Goal: Information Seeking & Learning: Compare options

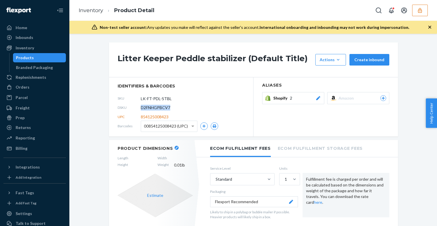
click at [420, 12] on icon "button" at bounding box center [420, 11] width 6 height 6
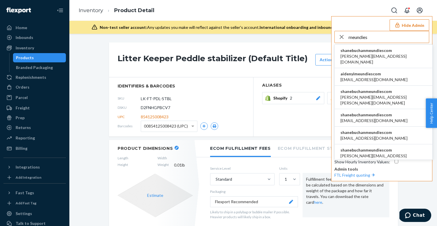
type input "meundies"
click at [376, 56] on span "[PERSON_NAME][EMAIL_ADDRESS][DOMAIN_NAME]" at bounding box center [383, 59] width 86 height 12
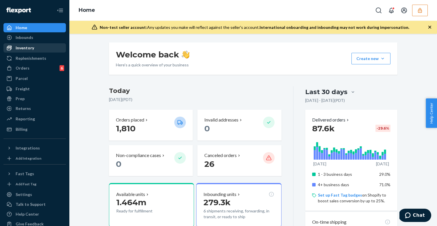
click at [38, 51] on div "Inventory" at bounding box center [34, 48] width 61 height 8
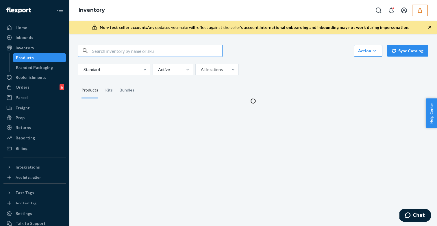
click at [139, 51] on input "text" at bounding box center [157, 51] width 130 height 12
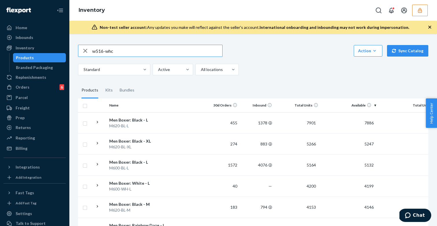
type input "w516-whc"
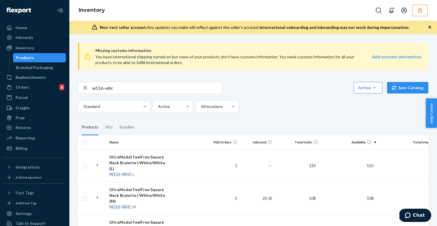
click at [420, 14] on button "button" at bounding box center [420, 11] width 16 height 12
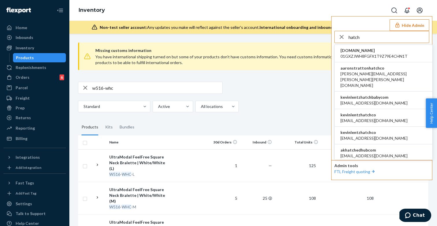
type input "hatch"
click at [366, 100] on span "abhi@hatchbaby.com" at bounding box center [373, 103] width 67 height 6
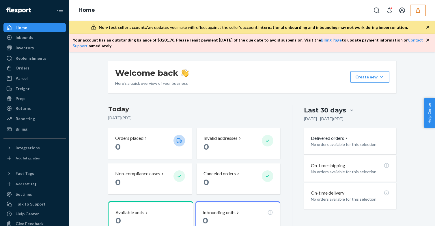
click at [429, 13] on div "Home" at bounding box center [252, 10] width 366 height 21
click at [420, 13] on button "button" at bounding box center [418, 11] width 16 height 12
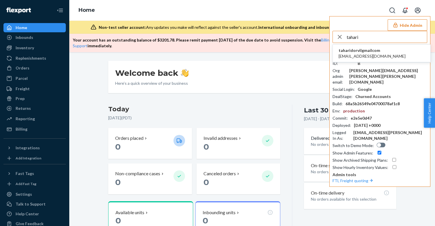
type input "tahari"
click at [373, 53] on span "taharidorvil@gmail.com" at bounding box center [372, 56] width 67 height 6
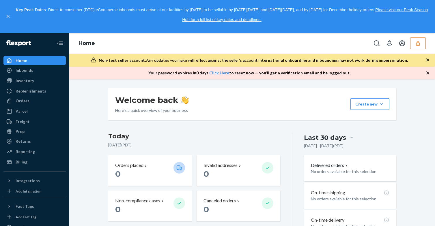
click at [428, 61] on icon "button" at bounding box center [428, 60] width 6 height 6
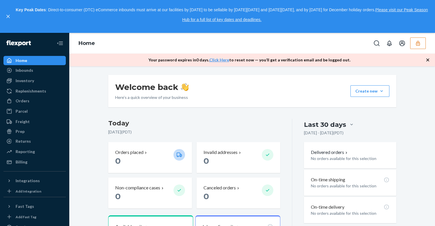
click at [428, 61] on icon "button" at bounding box center [428, 60] width 6 height 6
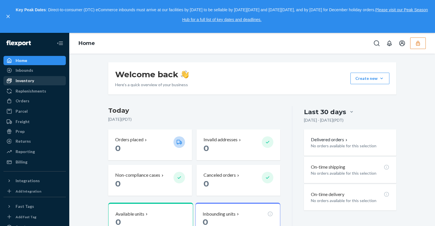
click at [39, 82] on div "Inventory" at bounding box center [34, 81] width 61 height 8
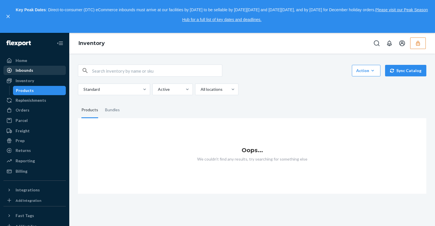
click at [34, 75] on link "Inbounds" at bounding box center [34, 70] width 62 height 9
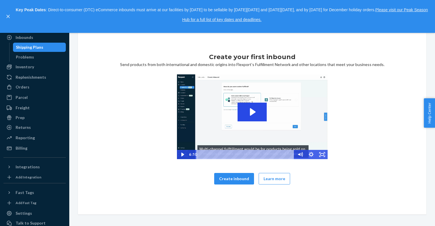
click at [38, 103] on ul "Home Inbounds Shipping Plans Problems Inventory Products Replenishments Orders …" at bounding box center [34, 88] width 62 height 130
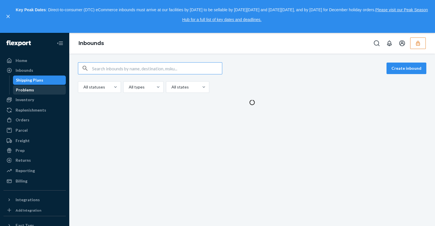
click at [34, 94] on link "Problems" at bounding box center [39, 89] width 53 height 9
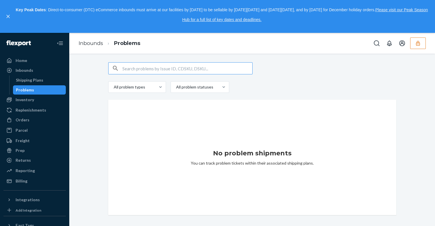
click at [154, 65] on input "text" at bounding box center [187, 69] width 130 height 12
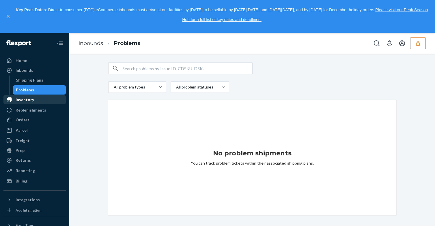
click at [26, 103] on div "Inventory" at bounding box center [34, 100] width 61 height 8
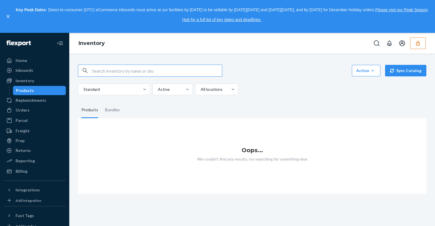
click at [421, 44] on icon "button" at bounding box center [418, 43] width 6 height 6
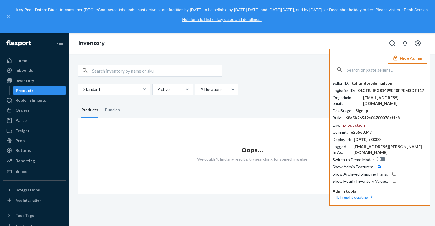
type input ","
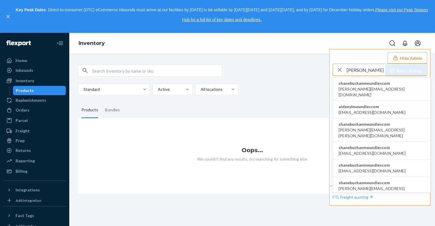
type input "[PERSON_NAME]"
click at [382, 88] on span "aaronjhon.ygay@awesomecx.com" at bounding box center [382, 92] width 86 height 12
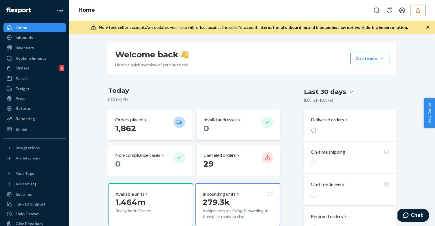
click at [415, 10] on icon "button" at bounding box center [418, 11] width 6 height 6
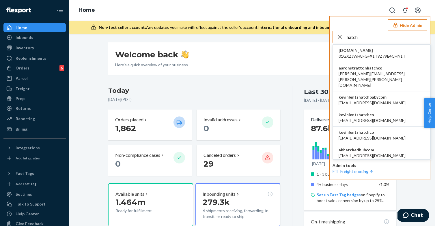
type input "hatch"
click at [369, 118] on span "abhi@hatch.co" at bounding box center [372, 121] width 67 height 6
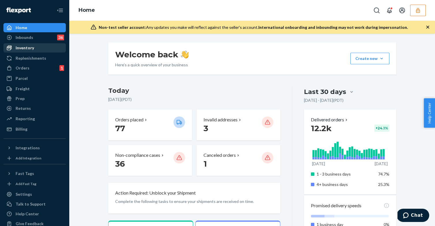
click at [33, 50] on div "Inventory" at bounding box center [34, 48] width 61 height 8
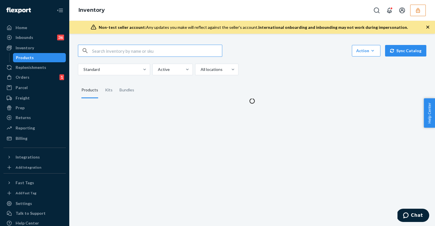
click at [133, 50] on input "text" at bounding box center [157, 51] width 130 height 12
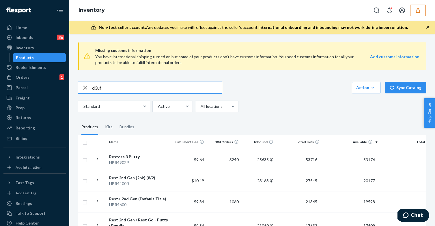
type input "d3uf"
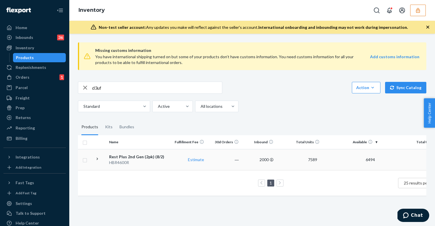
click at [147, 163] on div "HBR4600R" at bounding box center [139, 163] width 60 height 6
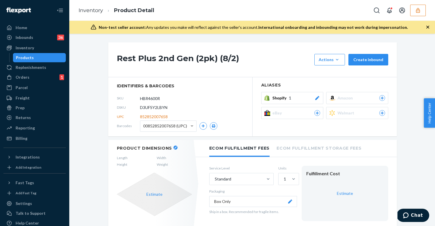
click at [182, 127] on span "00852852007658 (UPC)" at bounding box center [165, 126] width 44 height 10
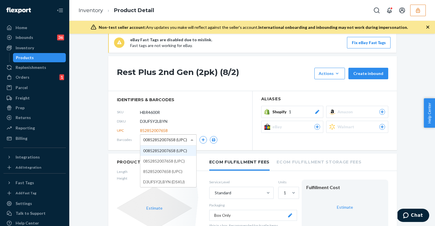
scroll to position [57, 0]
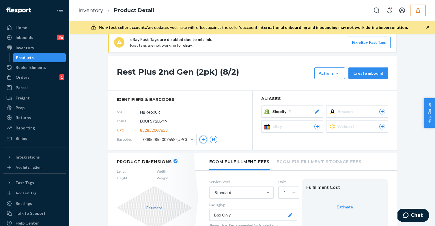
click at [202, 139] on icon "button" at bounding box center [203, 139] width 3 height 3
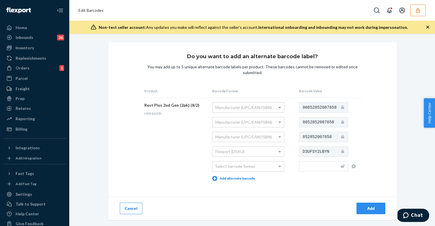
click at [323, 146] on td "00852852007658 0852852007658 852852007658 D3UFSY2LBYN" at bounding box center [330, 142] width 65 height 88
click at [128, 207] on button "Cancel" at bounding box center [131, 209] width 23 height 12
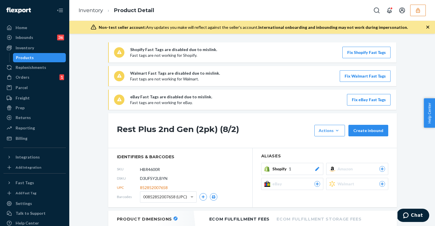
scroll to position [1, 0]
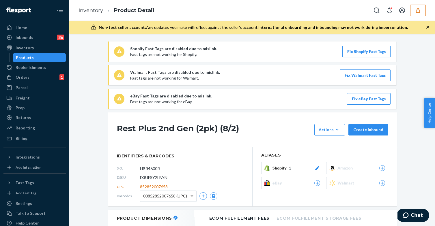
click at [419, 12] on icon "button" at bounding box center [418, 10] width 4 height 5
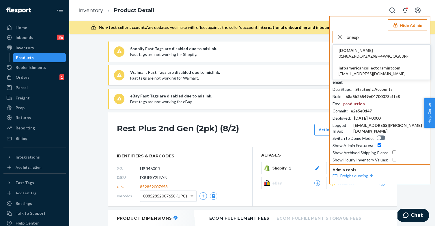
type input "oneup"
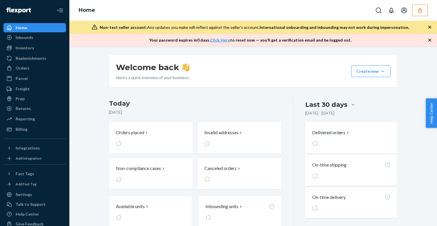
click at [417, 14] on button "button" at bounding box center [420, 11] width 16 height 12
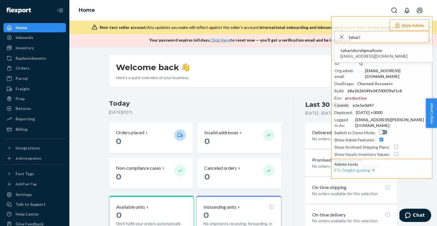
type input "tahari"
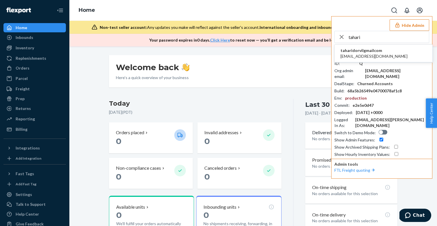
click at [359, 55] on span "taharidorvil@gmail.com" at bounding box center [373, 56] width 67 height 6
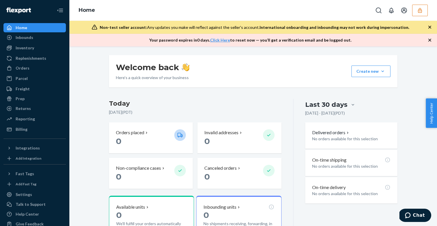
click at [421, 11] on icon "button" at bounding box center [420, 10] width 4 height 5
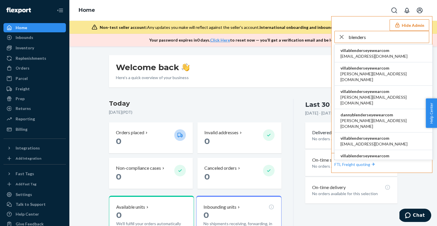
type input "blenders"
click at [385, 56] on span "alynna@blenderseyewear.com" at bounding box center [373, 56] width 67 height 6
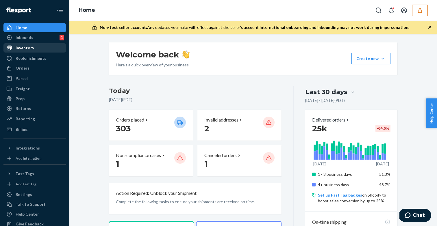
click at [44, 48] on div "Inventory" at bounding box center [34, 48] width 61 height 8
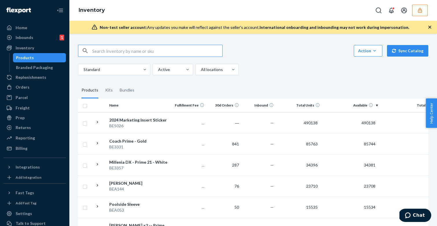
click at [178, 55] on input "text" at bounding box center [157, 51] width 130 height 12
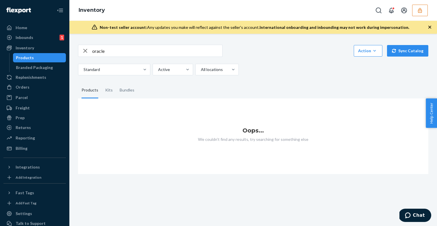
click at [138, 57] on div "oracle Action Create product Create kit or bundle Bulk create products Bulk upd…" at bounding box center [253, 60] width 350 height 31
click at [131, 51] on input "oracle" at bounding box center [157, 51] width 130 height 12
click at [417, 12] on icon "button" at bounding box center [420, 11] width 6 height 6
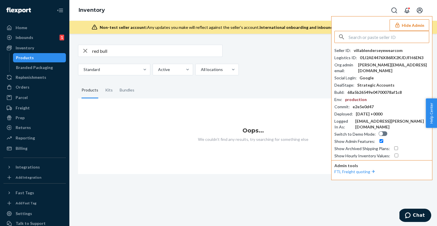
click at [144, 53] on input "red bull" at bounding box center [157, 51] width 130 height 12
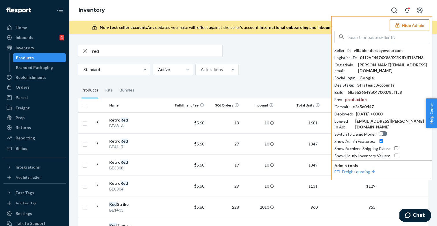
click at [128, 53] on input "red" at bounding box center [157, 51] width 130 height 12
type input "ORBR"
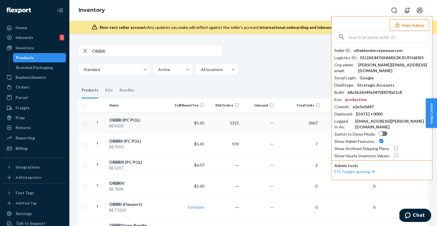
click at [145, 126] on div "BE3326" at bounding box center [139, 126] width 60 height 6
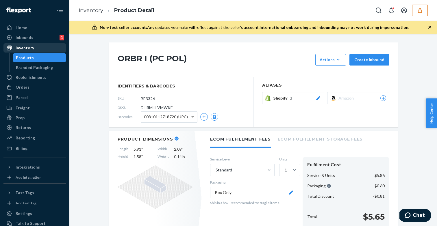
click at [36, 47] on div "Inventory" at bounding box center [34, 48] width 61 height 8
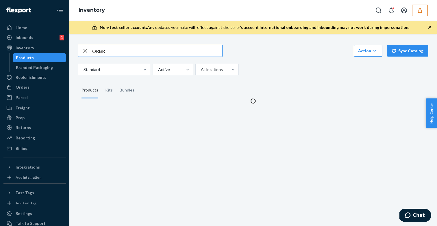
click at [124, 54] on input "ORBR" at bounding box center [157, 51] width 130 height 12
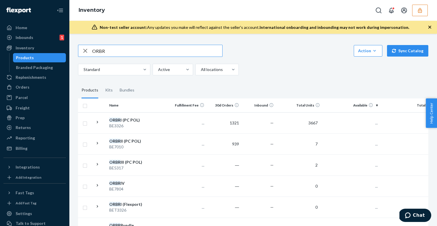
click at [124, 54] on input "ORBR" at bounding box center [157, 51] width 130 height 12
type input "BE3326"
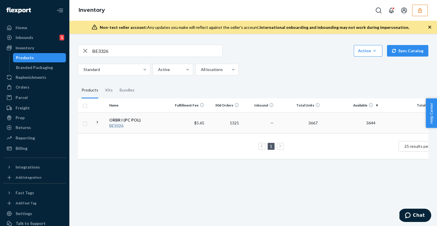
click at [152, 123] on div "BE3326" at bounding box center [139, 126] width 60 height 6
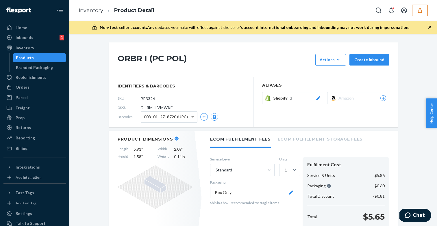
click at [152, 108] on span "DHRMHLVMWKE" at bounding box center [157, 108] width 32 height 6
click at [39, 38] on div "Inbounds 1" at bounding box center [34, 37] width 61 height 8
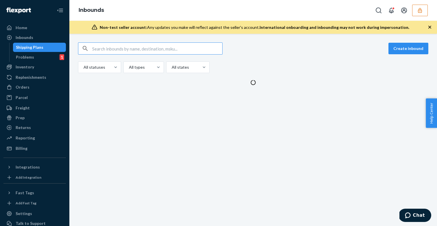
click at [146, 47] on input "text" at bounding box center [157, 49] width 130 height 12
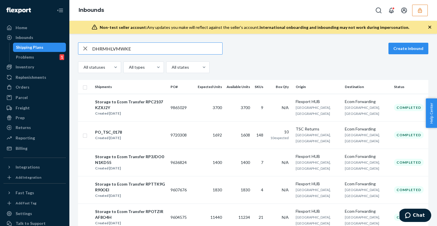
type input "DHRMHLVMWKE"
click at [38, 27] on div "Home" at bounding box center [34, 28] width 61 height 8
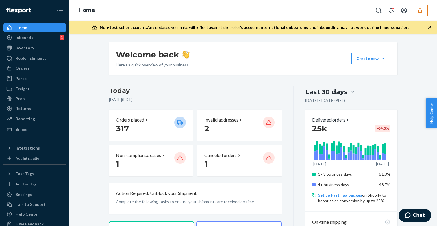
click at [419, 13] on button "button" at bounding box center [420, 11] width 16 height 12
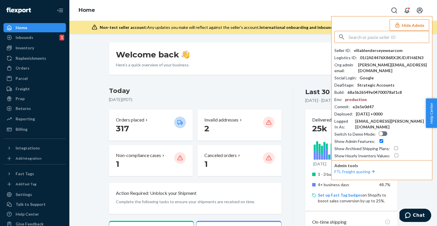
click at [373, 40] on input "text" at bounding box center [388, 37] width 80 height 12
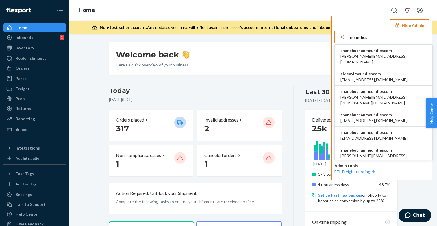
type input "meundies"
click at [382, 57] on span "aaronjhon.ygay@awesomecx.com" at bounding box center [383, 59] width 86 height 12
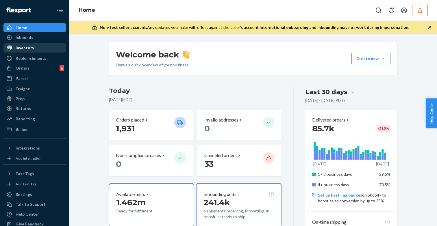
click at [29, 51] on div "Inventory" at bounding box center [34, 48] width 61 height 8
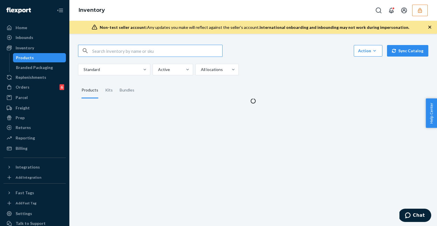
click at [140, 51] on input "text" at bounding box center [157, 51] width 130 height 12
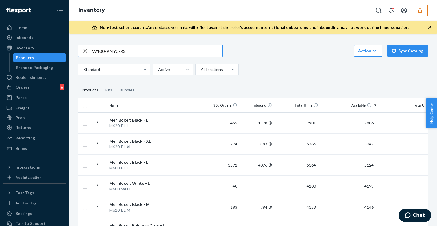
type input "W100-PNYC-XS"
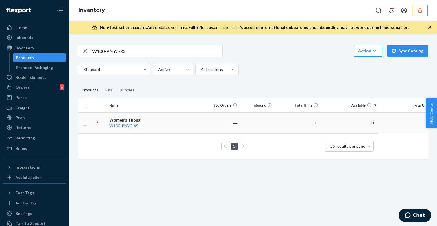
click at [181, 118] on td at bounding box center [188, 122] width 33 height 21
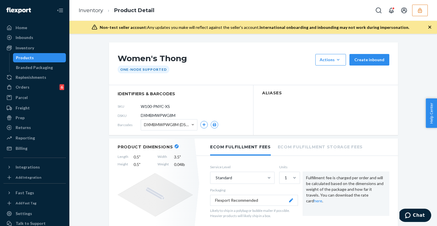
click at [174, 124] on span "DXMBMWPWG8M (DSKU)" at bounding box center [167, 125] width 47 height 10
click at [182, 108] on input "W100-PNYC-XS" at bounding box center [166, 106] width 45 height 11
click at [167, 115] on span "DXMBMWPWG8M" at bounding box center [158, 116] width 35 height 6
copy span "DXMBMWPWG8M"
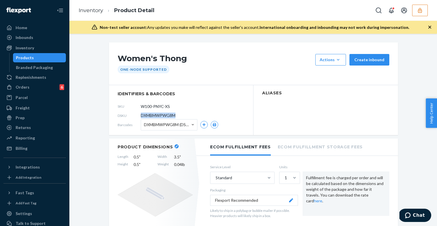
click at [44, 57] on div "Products" at bounding box center [40, 58] width 52 height 8
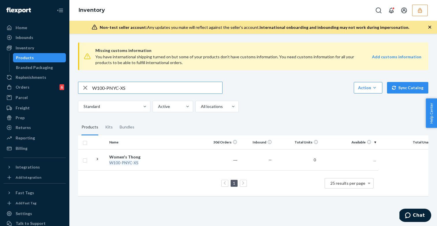
click at [137, 88] on input "W100-PNYC-XS" at bounding box center [157, 88] width 130 height 12
type input "W100-PNYC-S"
click at [163, 154] on div "Women's Thong" at bounding box center [139, 157] width 60 height 6
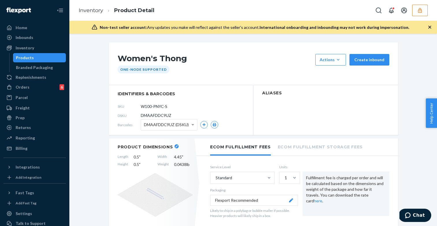
click at [153, 117] on span "DMAAFDDC9UZ" at bounding box center [156, 116] width 31 height 6
copy span "DMAAFDDC9UZ"
click at [57, 59] on div "Products" at bounding box center [40, 58] width 52 height 8
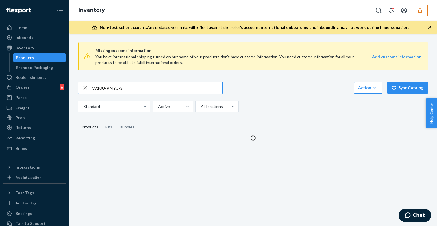
click at [153, 90] on input "W100-PNYC-S" at bounding box center [157, 88] width 130 height 12
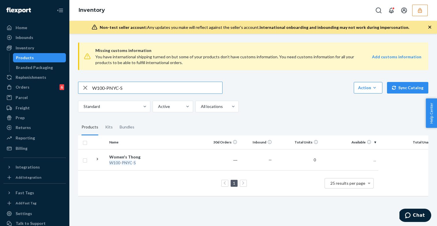
click at [153, 90] on input "W100-PNYC-S" at bounding box center [157, 88] width 130 height 12
type input "W100-PNYC-M"
click at [149, 159] on div "Women's Thong" at bounding box center [139, 157] width 60 height 6
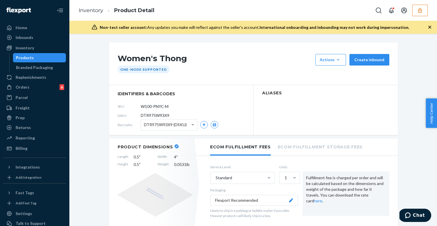
click at [156, 114] on span "DTR975W93X9" at bounding box center [155, 116] width 29 height 6
copy span "DTR975W93X9"
click at [38, 55] on div "Products" at bounding box center [40, 58] width 52 height 8
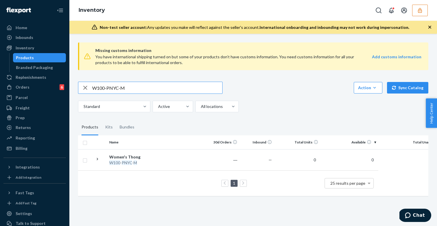
click at [143, 91] on input "W100-PNYC-M" at bounding box center [157, 88] width 130 height 12
type input "W100-PNYC-L"
click at [142, 152] on td "Women's Thong W100 - PNYC - L" at bounding box center [139, 159] width 65 height 21
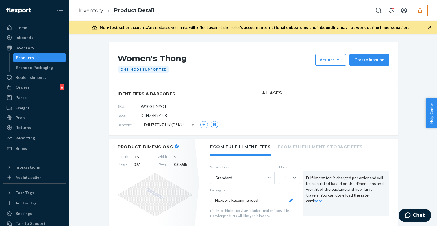
click at [146, 117] on span "D4H77FNZJJK" at bounding box center [154, 116] width 27 height 6
copy span "D4H77FNZJJK"
click at [36, 57] on div "Products" at bounding box center [40, 58] width 52 height 8
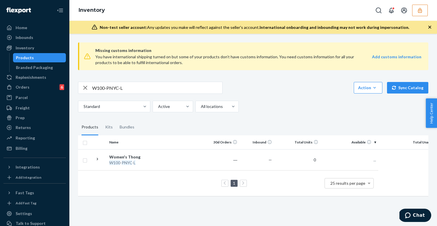
click at [128, 88] on input "W100-PNYC-L" at bounding box center [157, 88] width 130 height 12
paste input "X"
type input "W100-PNYC-XL"
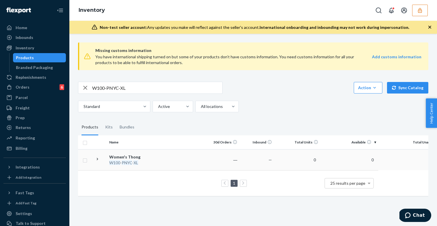
click at [152, 162] on div "W100 - PNYC - XL" at bounding box center [139, 163] width 60 height 6
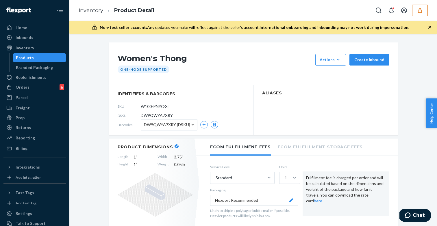
click at [159, 115] on span "DW9QWYA7XRY" at bounding box center [157, 116] width 32 height 6
copy span "DW9QWYA7XRY"
click at [51, 59] on div "Products" at bounding box center [40, 58] width 52 height 8
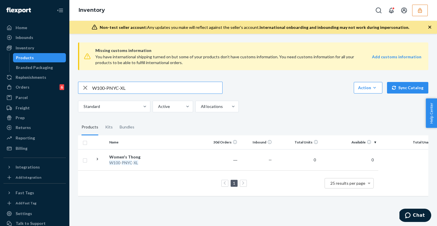
click at [122, 90] on input "W100-PNYC-XL" at bounding box center [157, 88] width 130 height 12
type input "W100-PNYC-XXL"
click at [148, 160] on div "W100 - PNYC - XXL" at bounding box center [139, 163] width 60 height 6
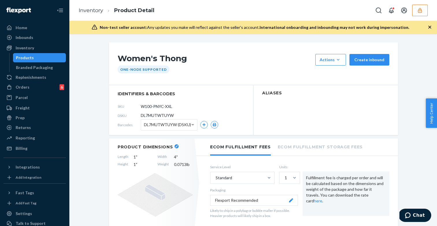
click at [161, 116] on span "DL7MUTWTUYW" at bounding box center [157, 116] width 33 height 6
copy span "DL7MUTWTUYW"
click at [58, 57] on div "Products" at bounding box center [40, 58] width 52 height 8
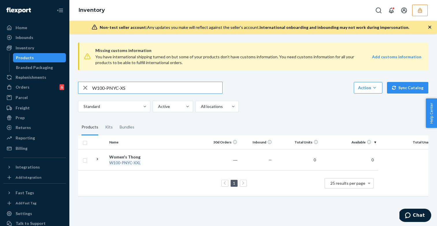
type input "W100-PNYC-XS"
click at [159, 161] on div "W100 - PNYC - XS" at bounding box center [139, 163] width 60 height 6
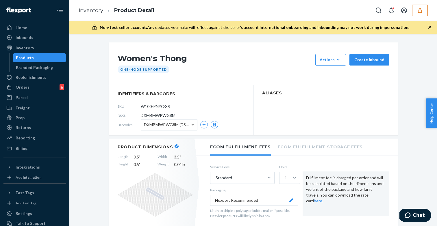
click at [42, 58] on div "Products" at bounding box center [40, 58] width 52 height 8
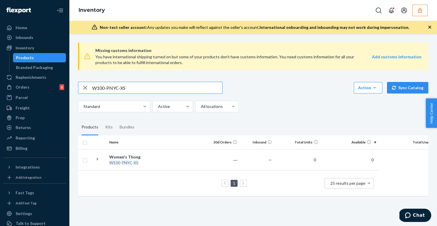
click at [98, 89] on input "W100-PNYC-XS" at bounding box center [157, 88] width 130 height 12
type input "W200-PNYC-XS"
click at [137, 157] on div "Women's Cheeky Brief" at bounding box center [139, 157] width 60 height 6
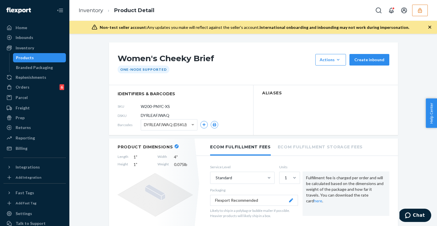
click at [152, 115] on span "DYRLEAFJWAQ" at bounding box center [155, 116] width 29 height 6
copy span "DYRLEAFJWAQ"
click at [40, 56] on div "Products" at bounding box center [40, 58] width 52 height 8
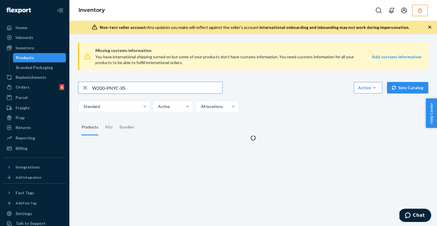
click at [146, 84] on input "W200-PNYC-XS" at bounding box center [157, 88] width 130 height 12
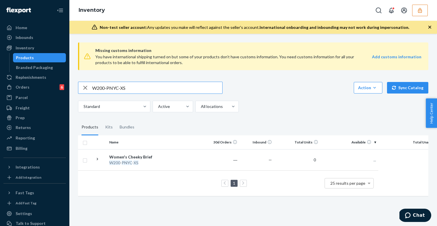
click at [146, 84] on input "W200-PNYC-XS" at bounding box center [157, 88] width 130 height 12
type input "W200-PNYC-S"
click at [154, 161] on div "W200 - PNYC - S" at bounding box center [139, 163] width 60 height 6
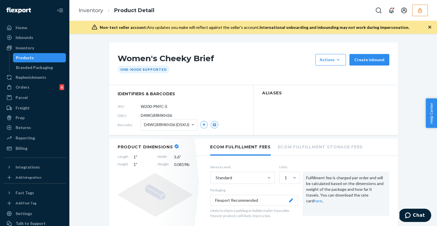
click at [159, 115] on span "D4WG8RMKH36" at bounding box center [156, 116] width 31 height 6
copy span "D4WG8RMKH36"
click at [30, 59] on div "Products" at bounding box center [25, 58] width 18 height 6
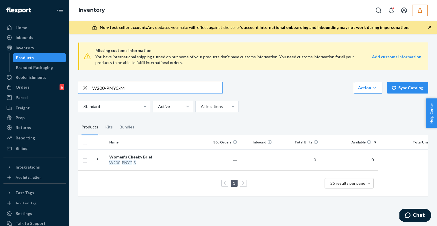
type input "W200-PNYC-M"
click at [139, 161] on div "W200 - PNYC - M" at bounding box center [139, 163] width 60 height 6
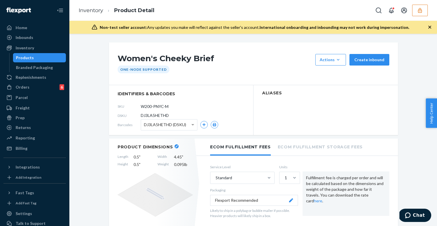
click at [155, 115] on span "DJ3LA5HETHD" at bounding box center [155, 116] width 28 height 6
copy span "DJ3LA5HETHD"
click at [33, 55] on div "Products" at bounding box center [40, 58] width 52 height 8
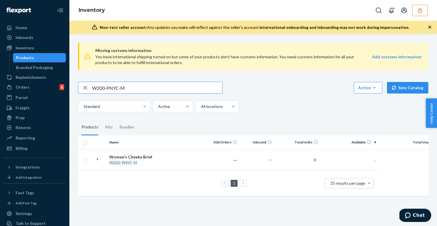
click at [153, 91] on input "W200-PNYC-M" at bounding box center [157, 88] width 130 height 12
type input "DJ3LA5HETHD"
click at [150, 164] on div "W200-PNYC-M" at bounding box center [139, 163] width 60 height 6
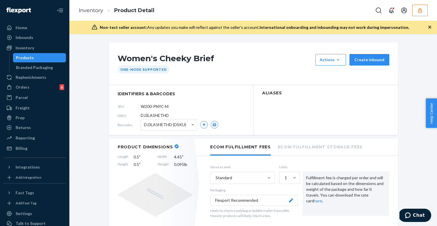
click at [43, 58] on div "Products" at bounding box center [40, 58] width 52 height 8
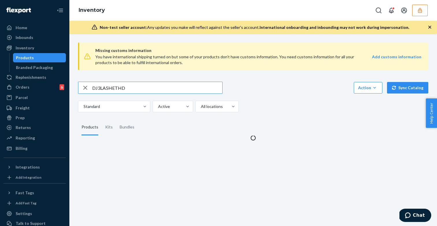
click at [135, 87] on input "DJ3LA5HETHD" at bounding box center [157, 88] width 130 height 12
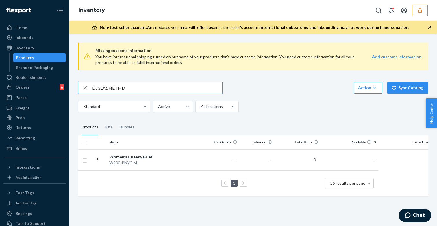
click at [135, 87] on input "DJ3LA5HETHD" at bounding box center [157, 88] width 130 height 12
type input "W200-PNYC-L"
click at [171, 155] on td "Women's Cheeky Brief W200 - PNYC - L" at bounding box center [139, 159] width 65 height 21
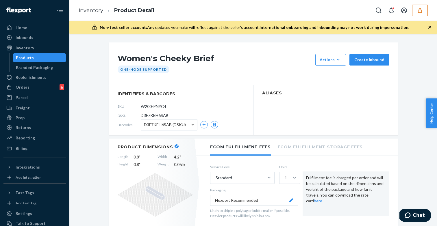
click at [156, 114] on span "D3F7KEH6SAB" at bounding box center [155, 116] width 28 height 6
copy span "D3F7KEH6SAB"
click at [24, 57] on div "Products" at bounding box center [25, 58] width 18 height 6
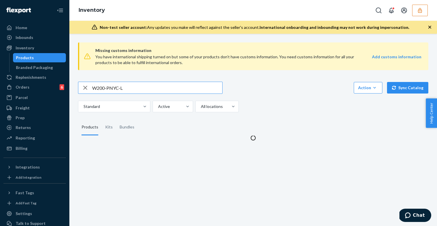
click at [144, 90] on input "W200-PNYC-L" at bounding box center [157, 88] width 130 height 12
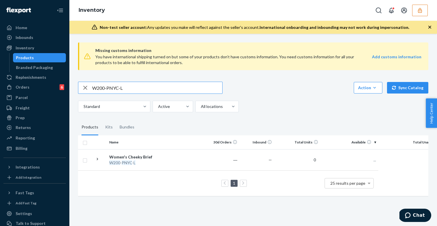
click at [144, 90] on input "W200-PNYC-L" at bounding box center [157, 88] width 130 height 12
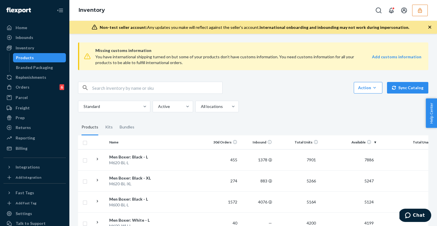
click at [132, 90] on input "text" at bounding box center [157, 88] width 130 height 12
paste input "W200-PNYC-XL"
type input "W200-PNYC-XL"
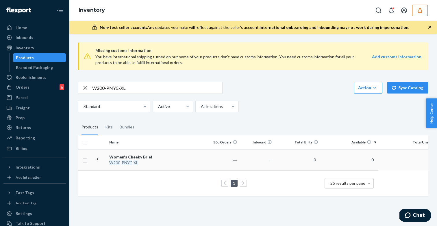
click at [138, 163] on div "W200 - PNYC - XL" at bounding box center [139, 163] width 60 height 6
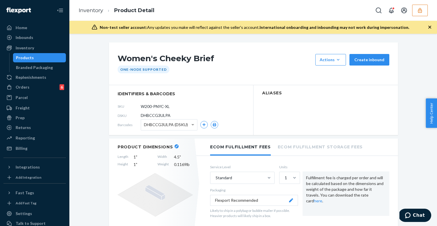
click at [151, 115] on span "DHBCCG3ULPA" at bounding box center [156, 116] width 30 height 6
copy span "DHBCCG3ULPA"
click at [43, 57] on div "Products" at bounding box center [40, 58] width 52 height 8
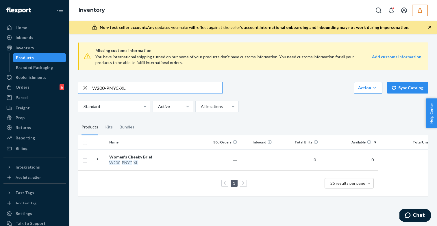
click at [122, 88] on input "W200-PNYC-XL" at bounding box center [157, 88] width 130 height 12
type input "W200-PNYC-XXL"
click at [170, 154] on td "Women's Cheeky Brief W200 - PNYC - XXL" at bounding box center [139, 159] width 65 height 21
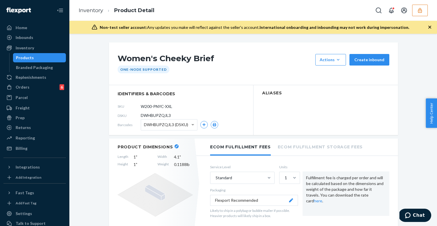
click at [160, 114] on span "DWHBUPZQJL3" at bounding box center [156, 116] width 30 height 6
copy span "DWHBUPZQJL3"
click at [31, 57] on div "Products" at bounding box center [25, 58] width 18 height 6
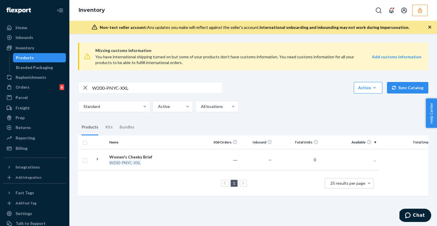
click at [123, 87] on input "W200-PNYC-XXL" at bounding box center [157, 88] width 130 height 12
paste input "300-PNYC-S"
type input "W300-PNYC-S"
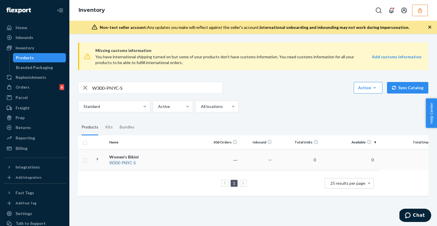
click at [152, 157] on div "Women's Bikini" at bounding box center [139, 157] width 60 height 6
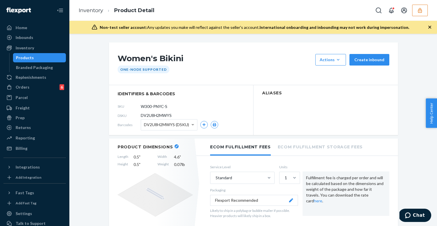
click at [159, 114] on span "DV2U8H2MWYS" at bounding box center [156, 116] width 31 height 6
copy span "DV2U8H2MWYS"
click at [30, 59] on div "Products" at bounding box center [25, 58] width 18 height 6
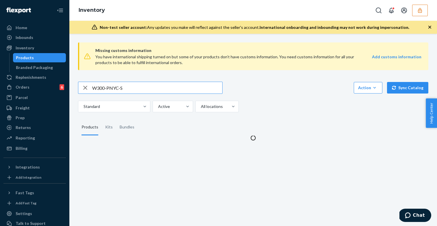
click at [152, 90] on input "W300-PNYC-S" at bounding box center [157, 88] width 130 height 12
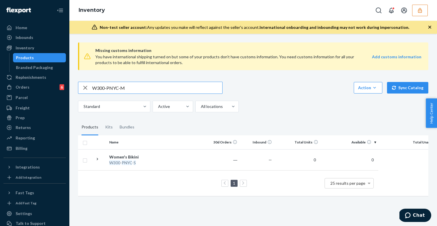
type input "W300-PNYC-M"
click at [116, 150] on td "Women's Bikini W300 - PNYC - M" at bounding box center [139, 159] width 65 height 21
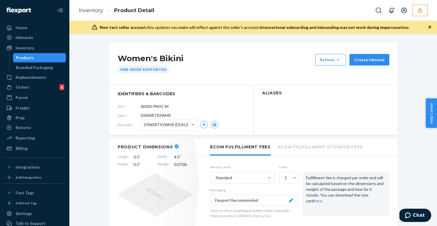
click at [169, 115] on span "DSNX8T92WHR" at bounding box center [156, 116] width 30 height 6
copy span "DSNX8T92WHR"
click at [32, 58] on div "Products" at bounding box center [40, 58] width 52 height 8
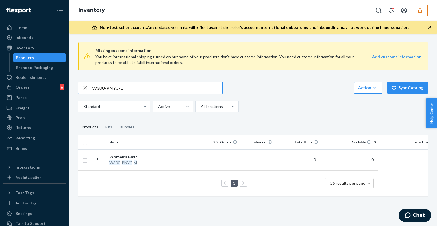
type input "W300-PNYC-L"
click at [144, 153] on td "Women's Bikini W300 - PNYC - L" at bounding box center [139, 159] width 65 height 21
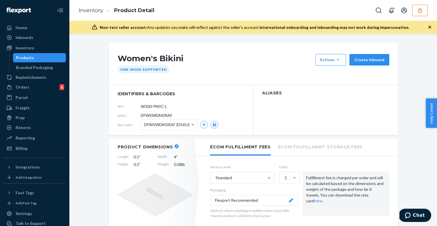
click at [167, 114] on span "DFWSWDM3RAF" at bounding box center [156, 116] width 31 height 6
copy span "DFWSWDM3RAF"
click at [37, 56] on div "Products" at bounding box center [40, 58] width 52 height 8
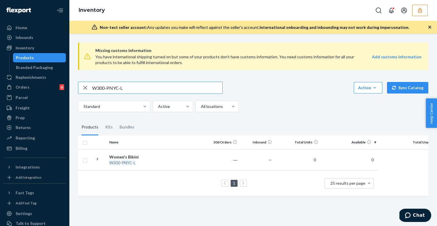
click at [119, 90] on input "W300-PNYC-L" at bounding box center [157, 88] width 130 height 12
type input "W300-PNYC-XL"
click at [172, 158] on td at bounding box center [188, 159] width 33 height 21
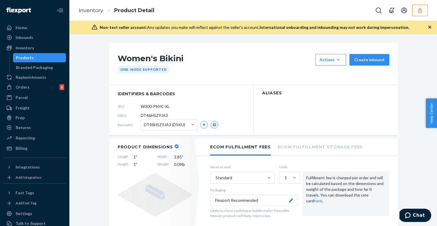
click at [163, 113] on span "DT46HSZ9JA3" at bounding box center [154, 116] width 27 height 6
click at [38, 59] on div "Products" at bounding box center [40, 58] width 52 height 8
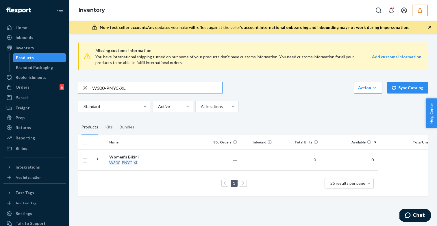
click at [121, 87] on input "W300-PNYC-XL" at bounding box center [157, 88] width 130 height 12
click at [144, 90] on input "W300-PNYC-XXL" at bounding box center [157, 88] width 130 height 12
paste input "400-PNYC-XS"
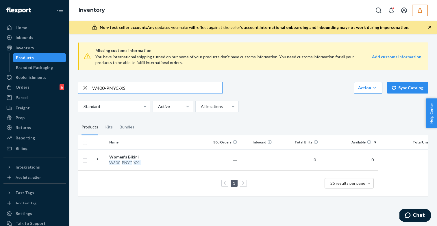
type input "W400-PNYC-XS"
click at [165, 155] on div "Women's Boyshort" at bounding box center [139, 157] width 60 height 6
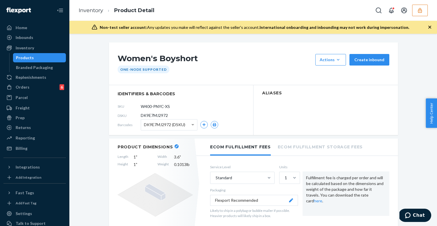
click at [160, 115] on span "DK9E7MJ2972" at bounding box center [154, 116] width 27 height 6
copy span "DK9E7MJ2972"
click at [37, 60] on div "Products" at bounding box center [40, 58] width 52 height 8
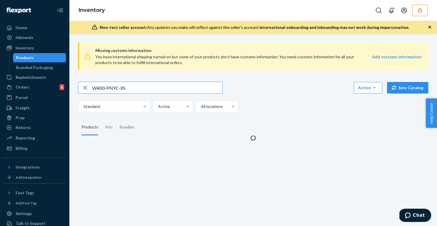
click at [130, 86] on input "W400-PNYC-XS" at bounding box center [157, 88] width 130 height 12
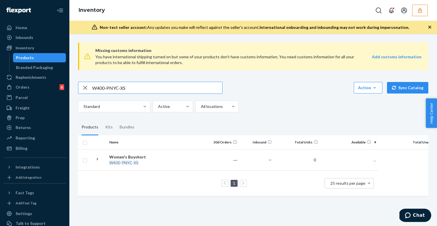
click at [130, 86] on input "W400-PNYC-XS" at bounding box center [157, 88] width 130 height 12
type input "W300-PNYC-XS"
click at [158, 156] on div "Women's Bikini" at bounding box center [139, 157] width 60 height 6
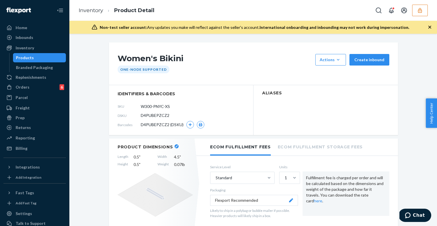
click at [147, 115] on span "D4PUBEPZCZ2" at bounding box center [155, 116] width 29 height 6
click at [153, 107] on input "W300-PNYC-XS" at bounding box center [166, 106] width 45 height 11
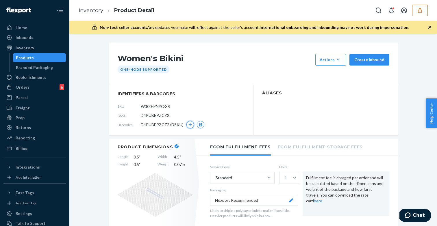
click at [191, 125] on icon "button" at bounding box center [189, 124] width 3 height 3
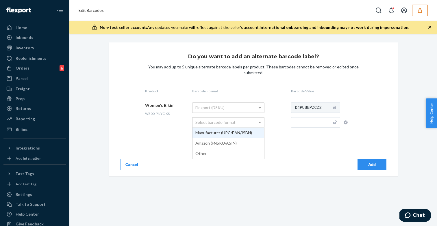
click at [239, 118] on div "Select barcode format" at bounding box center [228, 123] width 72 height 10
click at [309, 126] on input "text" at bounding box center [315, 122] width 49 height 10
paste input "W300-PNYC-XS"
type input "W300-PNYC-XS"
click at [370, 165] on div "Add" at bounding box center [371, 165] width 19 height 6
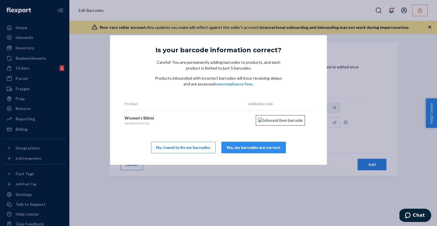
click at [266, 151] on button "Yes, my barcodes are correct." at bounding box center [253, 148] width 64 height 12
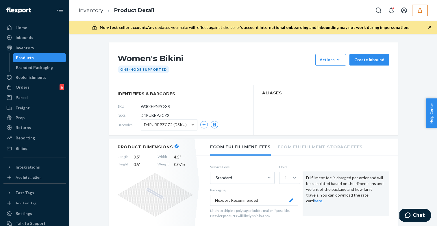
click at [164, 113] on span "D4PUBEPZCZ2" at bounding box center [155, 116] width 29 height 6
copy span "D4PUBEPZCZ2"
click at [30, 53] on link "Products" at bounding box center [39, 57] width 53 height 9
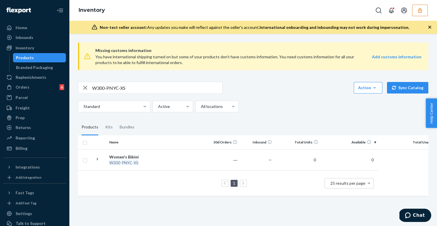
click at [135, 90] on input "W300-PNYC-XS" at bounding box center [157, 88] width 130 height 12
paste input "400-PNYC-"
type input "W400-PNYC-S"
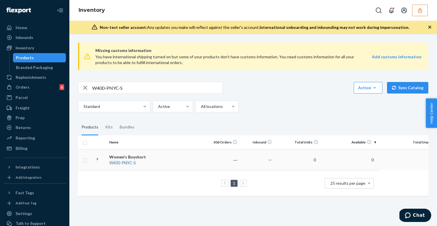
click at [158, 156] on div "Women's Boyshort" at bounding box center [139, 157] width 60 height 6
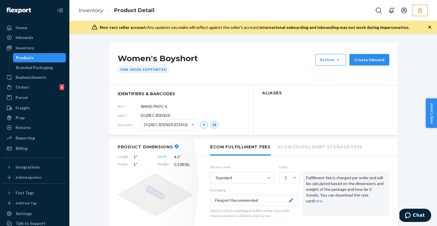
click at [167, 115] on span "DQREC3DEN2X" at bounding box center [155, 116] width 29 height 6
copy span "DQREC3DEN2X"
click at [35, 59] on div "Products" at bounding box center [40, 58] width 52 height 8
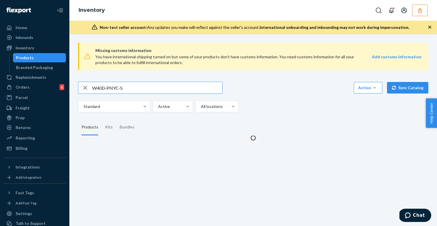
click at [132, 92] on input "W400-PNYC-S" at bounding box center [157, 88] width 130 height 12
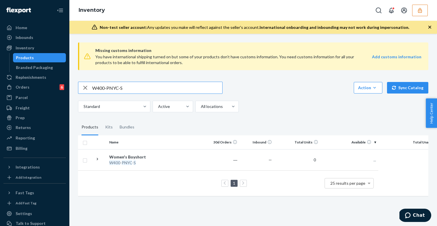
click at [132, 92] on input "W400-PNYC-S" at bounding box center [157, 88] width 130 height 12
type input "W400-PNYC-M"
click at [167, 158] on div "Women's Boyshort" at bounding box center [139, 157] width 60 height 6
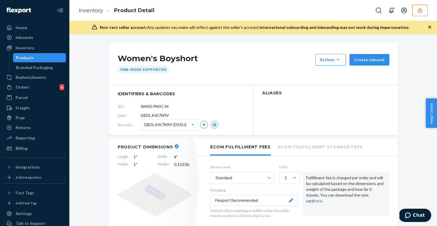
click at [158, 116] on span "DBDLJHK7N9V" at bounding box center [155, 116] width 28 height 6
click at [37, 56] on div "Products" at bounding box center [40, 58] width 52 height 8
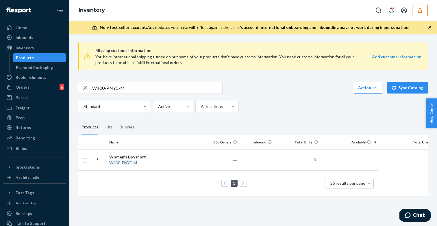
click at [33, 22] on div "Home Inbounds Shipping Plans Problems Inventory Products Branded Packaging Repl…" at bounding box center [34, 113] width 69 height 226
click at [31, 27] on div "Home" at bounding box center [34, 28] width 61 height 8
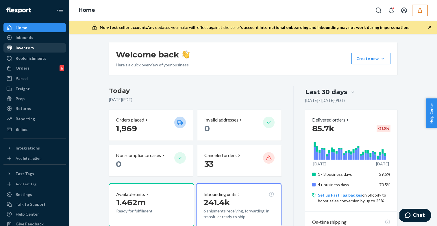
click at [38, 48] on div "Inventory" at bounding box center [34, 48] width 61 height 8
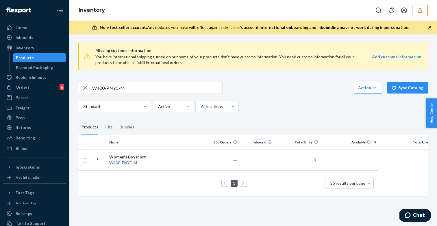
click at [137, 88] on input "W400-PNYC-M" at bounding box center [157, 88] width 130 height 12
paste input "L"
type input "W400-PNYC-L"
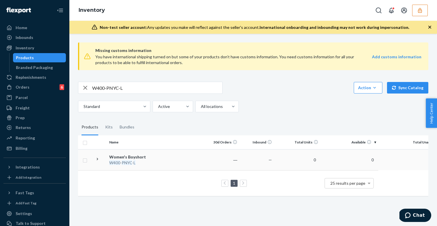
click at [165, 155] on div "Women's Boyshort" at bounding box center [139, 157] width 60 height 6
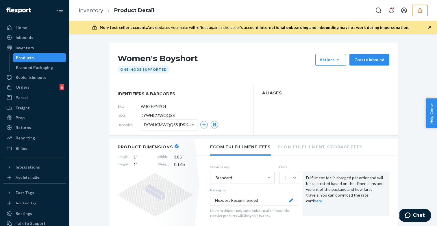
click at [171, 115] on span "DYWHCMWQQSS" at bounding box center [158, 116] width 34 height 6
copy span "DYWHCMWQQSS"
click at [22, 56] on div "Products" at bounding box center [25, 58] width 18 height 6
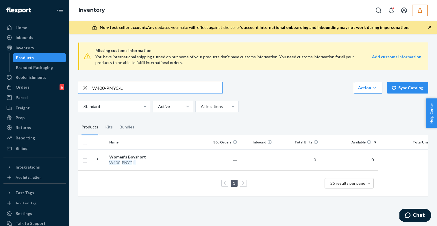
click at [162, 91] on input "W400-PNYC-L" at bounding box center [157, 88] width 130 height 12
type input "W400-PNYC-XL"
click at [157, 165] on td "Women's Boyshort W400 - PNYC - XL" at bounding box center [139, 159] width 65 height 21
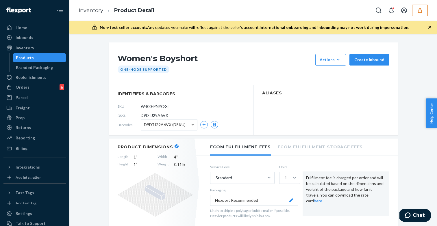
click at [154, 118] on div "DSKU D9DTJ29A6VX" at bounding box center [181, 115] width 127 height 9
click at [154, 118] on span "D9DTJ29A6VX" at bounding box center [154, 116] width 27 height 6
copy span "D9DTJ29A6VX"
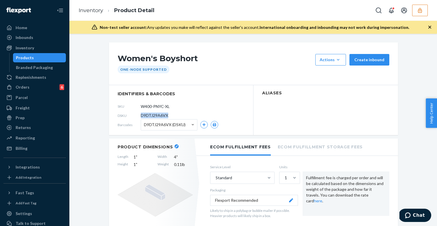
click at [43, 58] on div "Products" at bounding box center [40, 58] width 52 height 8
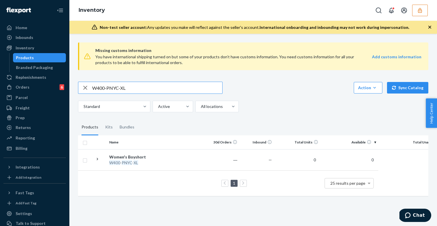
click at [137, 92] on input "W400-PNYC-XL" at bounding box center [157, 88] width 130 height 12
paste input "X"
type input "W400-PNYC-XXL"
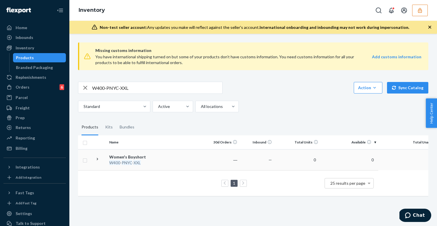
click at [149, 154] on div "Women's Boyshort" at bounding box center [139, 157] width 60 height 6
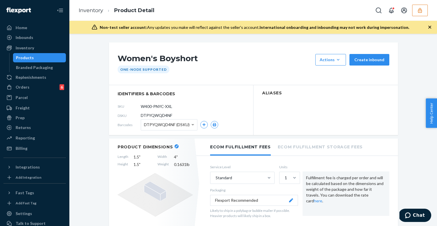
click at [152, 115] on span "DTPYQWQD4NF" at bounding box center [156, 116] width 31 height 6
copy span "DTPYQWQD4NF"
click at [44, 59] on div "Products" at bounding box center [40, 58] width 52 height 8
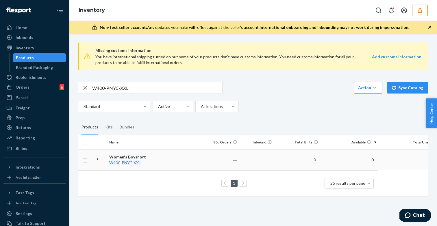
click at [147, 161] on div "W400 - PNYC - XXL" at bounding box center [139, 163] width 60 height 6
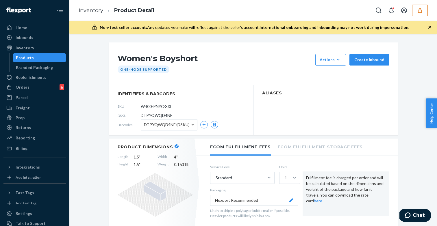
click at [153, 116] on span "DTPYQWQD4NF" at bounding box center [156, 116] width 31 height 6
copy span "DTPYQWQD4NF"
click at [44, 58] on div "Products" at bounding box center [40, 58] width 52 height 8
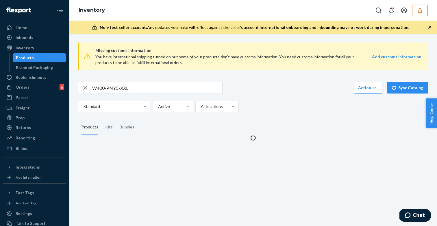
click at [44, 58] on div "Products" at bounding box center [40, 58] width 52 height 8
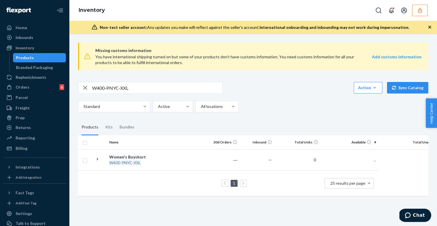
click at [133, 82] on input "W400-PNYC-XXL" at bounding box center [157, 88] width 130 height 12
paste input "705-PNYC-XS"
type input "W705-PNYC-XS"
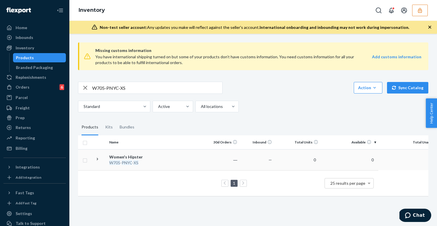
click at [165, 153] on td "Women's Hipster W705 - PNYC - XS" at bounding box center [139, 159] width 65 height 21
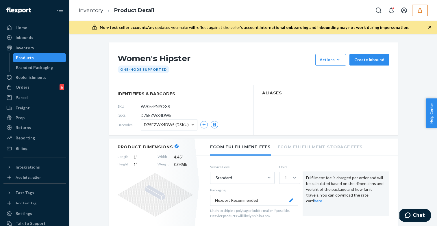
click at [165, 115] on span "D75EZWX4DW5" at bounding box center [156, 116] width 31 height 6
copy span "D75EZWX4DW5"
click at [35, 60] on div "Products" at bounding box center [40, 58] width 52 height 8
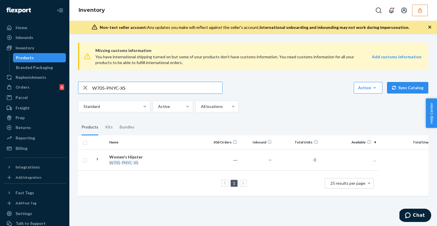
click at [122, 89] on input "W705-PNYC-XS" at bounding box center [157, 88] width 130 height 12
type input "W705-PNYC-S"
click at [161, 158] on div "Women's Hipster" at bounding box center [139, 157] width 60 height 6
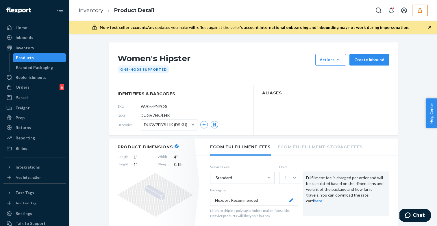
click at [155, 116] on span "DUGV7EB7LHK" at bounding box center [155, 116] width 29 height 6
copy span "DUGV7EB7LHK"
click at [51, 60] on div "Products" at bounding box center [40, 58] width 52 height 8
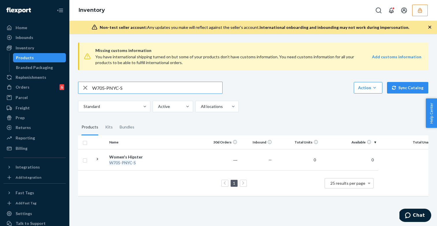
click at [150, 92] on input "W705-PNYC-S" at bounding box center [157, 88] width 130 height 12
type input "W705-PNYC-M"
click at [158, 164] on div "W705 - PNYC - M" at bounding box center [139, 163] width 60 height 6
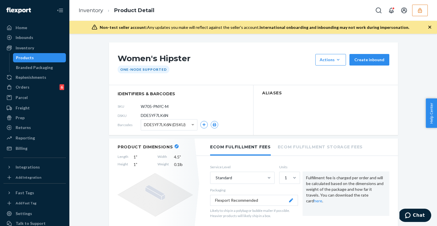
click at [148, 118] on span "DDE5YF7LK6N" at bounding box center [154, 116] width 27 height 6
copy span "DDE5YF7LK6N"
click at [44, 55] on div "Products" at bounding box center [40, 58] width 52 height 8
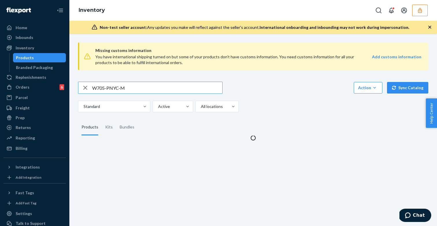
click at [153, 95] on div "W705-PNYC-M Action Create product Create kit or bundle Bulk create products Bul…" at bounding box center [253, 97] width 350 height 31
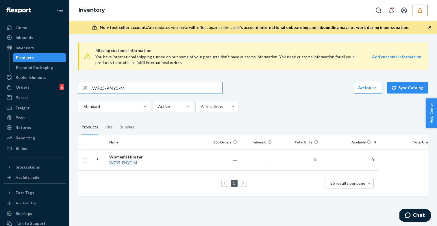
click at [146, 93] on input "W705-PNYC-M" at bounding box center [157, 88] width 130 height 12
paste input "L"
type input "W705-PNYC-L"
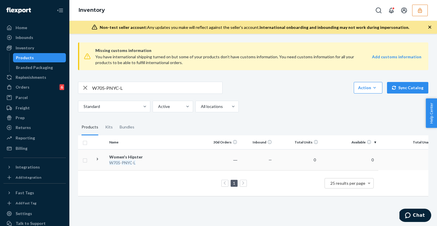
click at [159, 168] on td "Women's Hipster W705 - PNYC - L" at bounding box center [139, 159] width 65 height 21
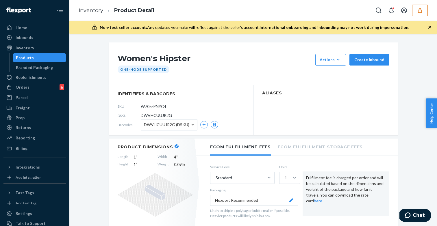
click at [165, 115] on span "DWVHCUUJR2G" at bounding box center [156, 116] width 31 height 6
copy span "DWVHCUUJR2G"
click at [40, 61] on div "Products" at bounding box center [40, 58] width 52 height 8
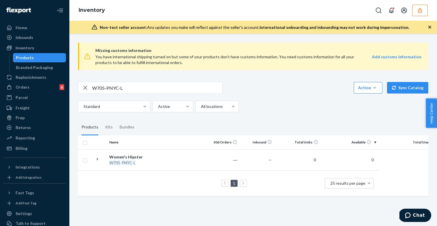
click at [141, 87] on input "W705-PNYC-L" at bounding box center [157, 88] width 130 height 12
paste input "X"
type input "W705-PNYC-XL"
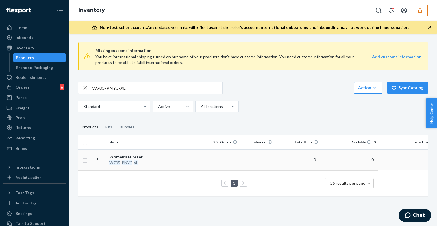
click at [150, 158] on div "Women's Hipster" at bounding box center [139, 157] width 60 height 6
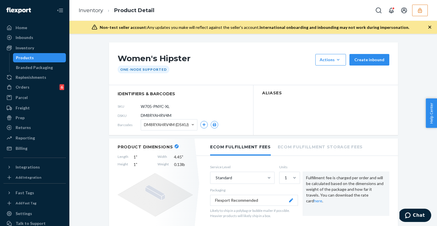
click at [156, 116] on span "DM8RYAHRV4M" at bounding box center [156, 116] width 31 height 6
copy span "DM8RYAHRV4M"
click at [47, 57] on div "Products" at bounding box center [40, 58] width 52 height 8
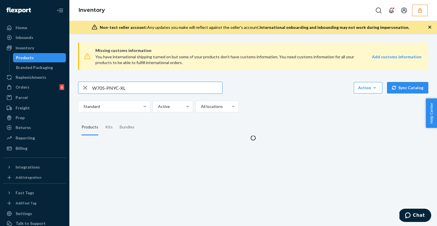
click at [157, 91] on input "W705-PNYC-XL" at bounding box center [157, 88] width 130 height 12
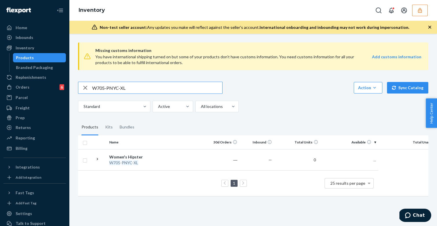
click at [157, 91] on input "W705-PNYC-XL" at bounding box center [157, 88] width 130 height 12
type input "W705-PNYC-XXL"
click at [133, 160] on em "XXL" at bounding box center [136, 162] width 7 height 5
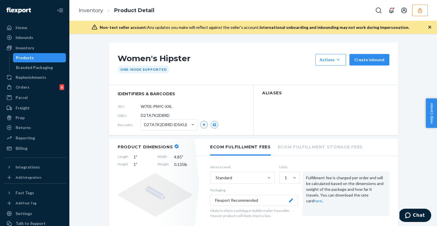
click at [161, 118] on span "D2TA7K2D8RD" at bounding box center [155, 116] width 29 height 6
copy span "D2TA7K2D8RD"
click at [42, 59] on div "Products" at bounding box center [40, 58] width 52 height 8
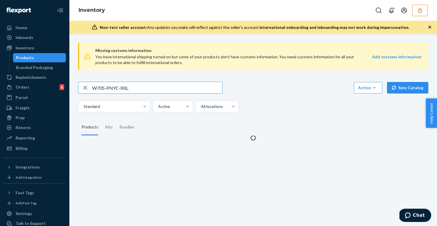
click at [137, 86] on input "W705-PNYC-XXL" at bounding box center [157, 88] width 130 height 12
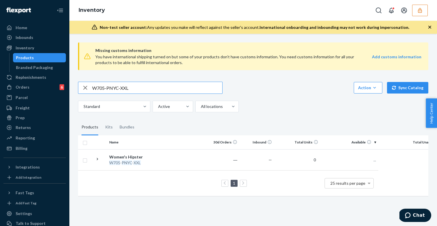
click at [137, 86] on input "W705-PNYC-XXL" at bounding box center [157, 88] width 130 height 12
type input "W510-PNYC-XS"
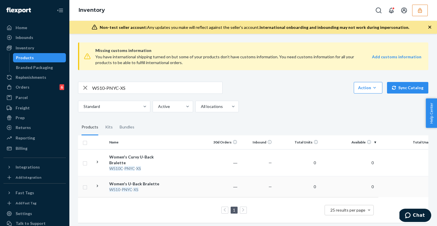
click at [147, 181] on div "Women's U-Back Bralette" at bounding box center [139, 184] width 60 height 6
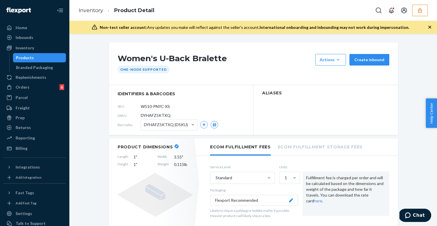
click at [157, 114] on span "DYHAFZ5KTXQ" at bounding box center [156, 116] width 30 height 6
copy span "DYHAFZ5KTXQ"
click at [40, 61] on div "Products" at bounding box center [40, 58] width 52 height 8
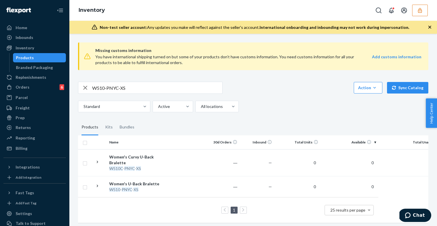
click at [136, 91] on input "W510-PNYC-XS" at bounding box center [157, 88] width 130 height 12
paste input "text"
type input "W510-PNYC-S"
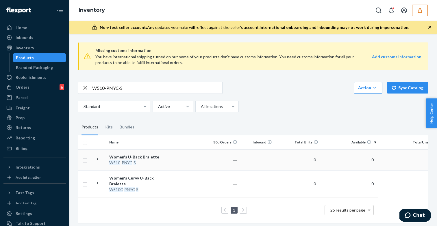
click at [151, 162] on div "W510 - PNYC - S" at bounding box center [139, 163] width 60 height 6
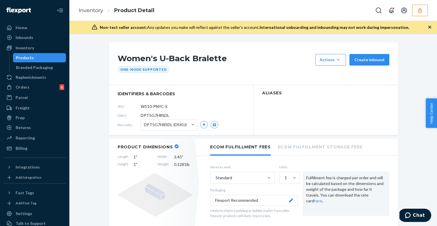
click at [152, 113] on span "DPT5G7H8SDL" at bounding box center [155, 116] width 29 height 6
click at [154, 116] on span "DPT5G7H8SDL" at bounding box center [155, 116] width 29 height 6
click at [26, 55] on div "Products" at bounding box center [25, 58] width 18 height 6
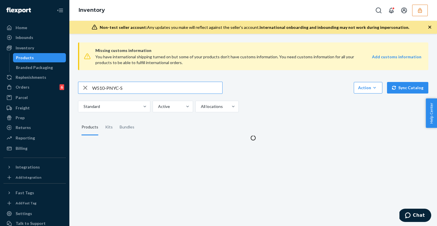
click at [152, 92] on input "W510-PNYC-S" at bounding box center [157, 88] width 130 height 12
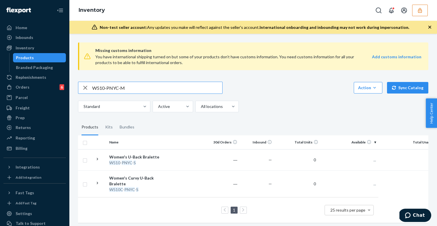
type input "W510-PNYC-M"
click at [152, 181] on div "Women's U-Back Bralette" at bounding box center [139, 184] width 60 height 6
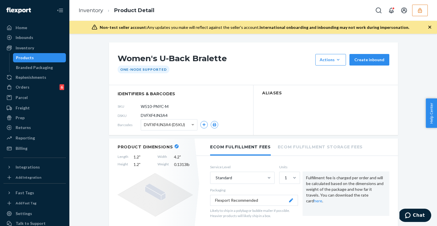
click at [150, 114] on span "DVFXF4JN3A4" at bounding box center [154, 116] width 27 height 6
copy span "DVFXF4JN3A4"
click at [49, 56] on div "Products" at bounding box center [40, 58] width 52 height 8
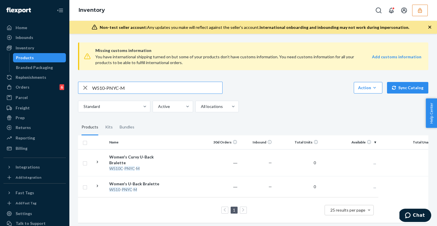
click at [145, 85] on input "W510-PNYC-M" at bounding box center [157, 88] width 130 height 12
type input "W510-PNYC-L"
click at [148, 161] on div "W510 - PNYC - L" at bounding box center [139, 163] width 60 height 6
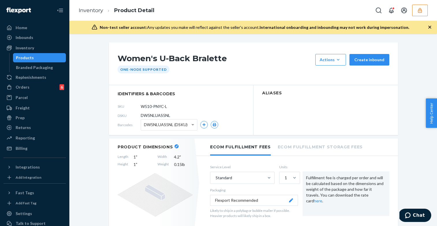
click at [160, 118] on span "DW5NLUAS5NL" at bounding box center [155, 116] width 29 height 6
copy span "DW5NLUAS5NL"
click at [39, 58] on div "Products" at bounding box center [40, 58] width 52 height 8
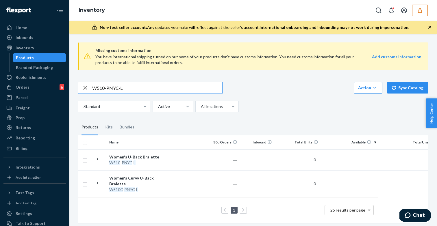
click at [142, 90] on input "W510-PNYC-L" at bounding box center [157, 88] width 130 height 12
paste input "X"
type input "W510-PNYC-XL"
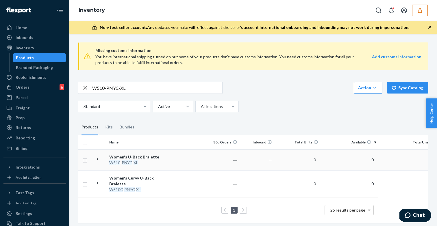
click at [151, 166] on td "Women's U-Back Bralette W510 - PNYC - XL" at bounding box center [139, 159] width 65 height 21
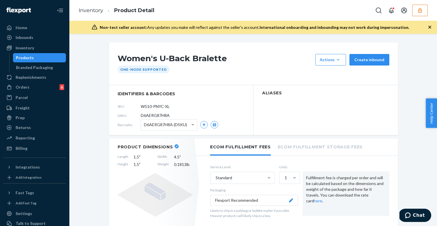
click at [153, 114] on span "D6AERG87H8A" at bounding box center [155, 116] width 29 height 6
copy span "D6AERG87H8A"
click at [27, 56] on div "Products" at bounding box center [25, 58] width 18 height 6
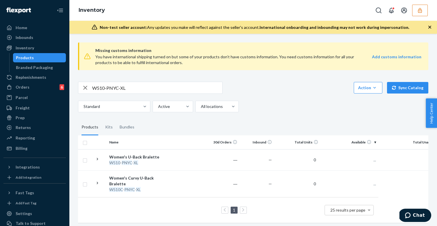
click at [150, 94] on div "W510-PNYC-XL" at bounding box center [150, 88] width 144 height 12
copy div
click at [150, 89] on input "W510-PNYC-XL" at bounding box center [157, 88] width 130 height 12
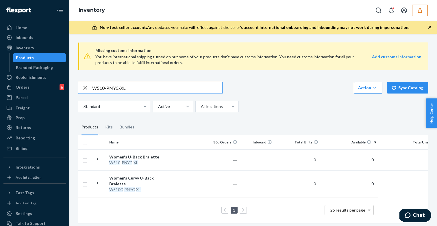
click at [122, 89] on input "W510-PNYC-XL" at bounding box center [157, 88] width 130 height 12
type input "W510-PNYC-XXL"
click at [155, 187] on div "W510 - PNYC - XXL" at bounding box center [139, 190] width 60 height 6
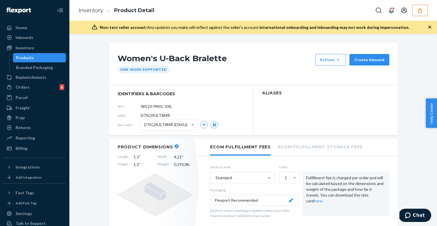
click at [156, 121] on span "D7SQ9ULT8MR (DSKU)" at bounding box center [165, 125] width 43 height 10
click at [156, 117] on span "D7SQ9ULT8MR" at bounding box center [155, 116] width 29 height 6
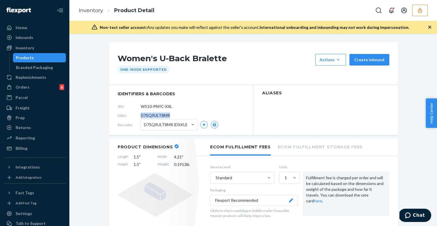
click at [39, 58] on div "Products" at bounding box center [40, 58] width 52 height 8
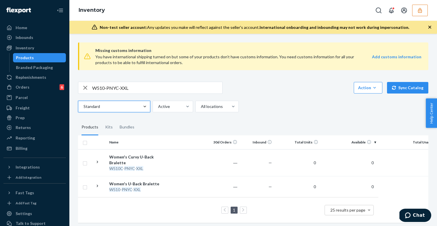
click at [143, 83] on input "W510-PNYC-XXL" at bounding box center [157, 88] width 130 height 12
paste input "C-PNY-XS"
type input "W510C-PNY-XS"
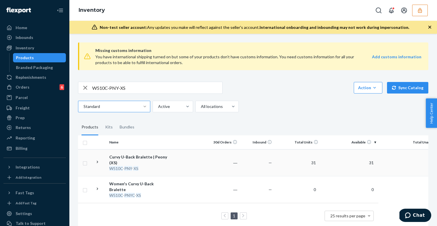
click at [153, 166] on div "W510C - PNY - XS" at bounding box center [139, 169] width 60 height 6
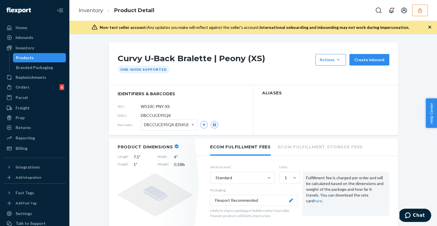
click at [149, 116] on span "DBCCUCE95QK" at bounding box center [156, 116] width 30 height 6
copy span "DBCCUCE95QK"
click at [27, 55] on div "Products" at bounding box center [25, 58] width 18 height 6
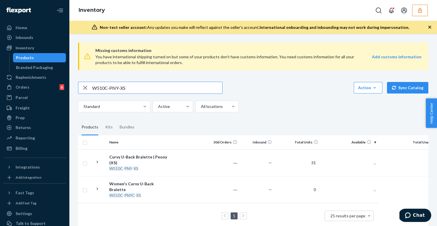
click at [133, 85] on input "W510C-PNY-XS" at bounding box center [157, 88] width 130 height 12
type input "W510C-PNYC-S"
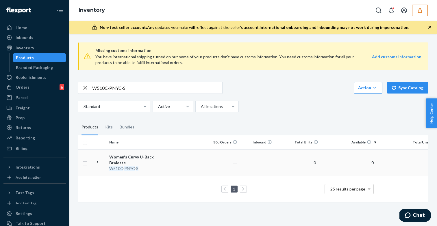
click at [152, 166] on div "W510C - PNYC - S" at bounding box center [139, 169] width 60 height 6
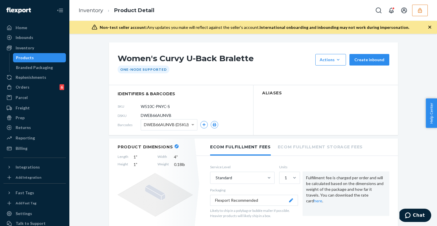
click at [150, 116] on span "DWEB66AUNVB" at bounding box center [156, 116] width 31 height 6
copy span "DWEB66AUNVB"
click at [41, 57] on div "Products" at bounding box center [40, 58] width 52 height 8
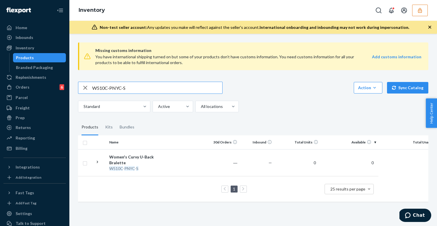
click at [122, 87] on input "W510C-PNYC-S" at bounding box center [157, 88] width 130 height 12
paste input "L"
type input "W510C-PNYC-L"
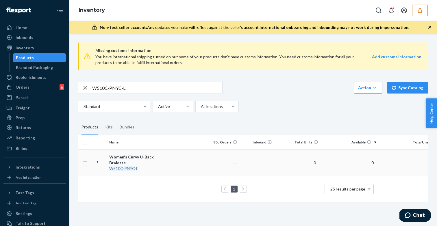
click at [171, 155] on td "Women's Curvy U-Back Bralette W510C - PNYC - L" at bounding box center [139, 162] width 65 height 27
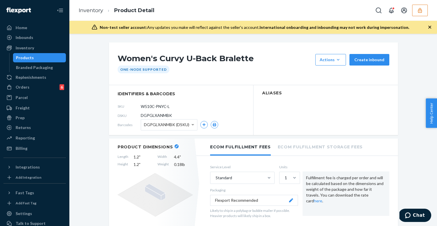
click at [154, 115] on span "DGPGLXANMBK" at bounding box center [156, 116] width 31 height 6
copy span "DGPGLXANMBK"
click at [38, 59] on div "Products" at bounding box center [40, 58] width 52 height 8
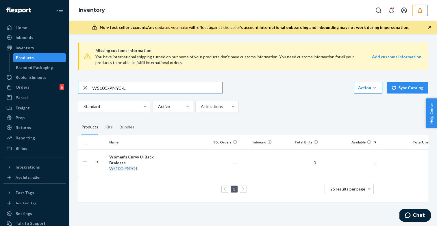
click at [134, 87] on input "W510C-PNYC-L" at bounding box center [157, 88] width 130 height 12
type input "W510C-PNYC-XL"
click at [179, 166] on td at bounding box center [188, 162] width 33 height 27
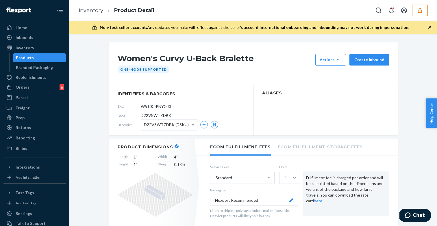
click at [167, 115] on span "D22V8WTZDBK" at bounding box center [156, 116] width 31 height 6
copy span "D22V8WTZDBK"
click at [48, 55] on div "Products" at bounding box center [40, 58] width 52 height 8
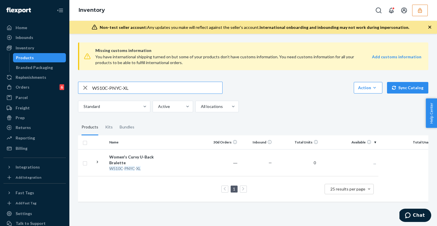
click at [125, 88] on input "W510C-PNYC-XL" at bounding box center [157, 88] width 130 height 12
type input "W510C-PNYC-L"
click at [142, 154] on div "Women's Curvy U-Back Bralette" at bounding box center [139, 160] width 60 height 12
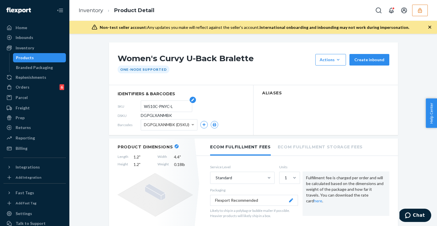
click at [148, 111] on input "W510C-PNYC-L" at bounding box center [166, 106] width 45 height 11
click at [147, 113] on span "DGPGLXANMBK" at bounding box center [156, 116] width 31 height 6
copy span "DGPGLXANMBK"
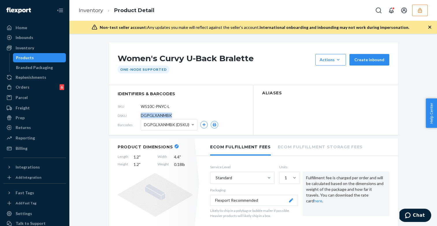
click at [36, 58] on div "Products" at bounding box center [40, 58] width 52 height 8
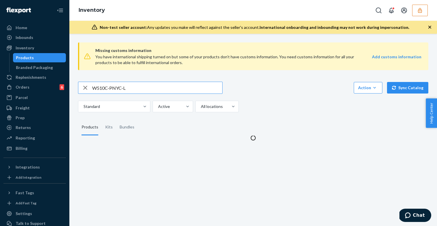
click at [122, 89] on input "W510C-PNYC-L" at bounding box center [157, 88] width 130 height 12
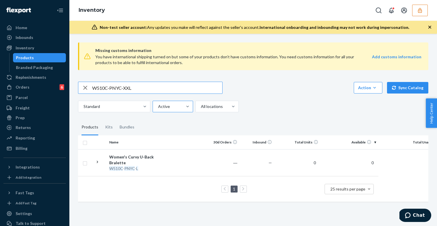
type input "W510C-PNYC-XXL"
click at [125, 153] on td "Women's Curvy U-Back Bralette W510C - PNYC - XXL" at bounding box center [139, 162] width 65 height 27
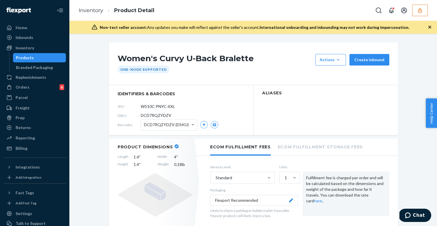
click at [144, 113] on span "DCD7RQZYDZV" at bounding box center [156, 116] width 31 height 6
copy span "DCD7RQZYDZV"
